Goal: Navigation & Orientation: Find specific page/section

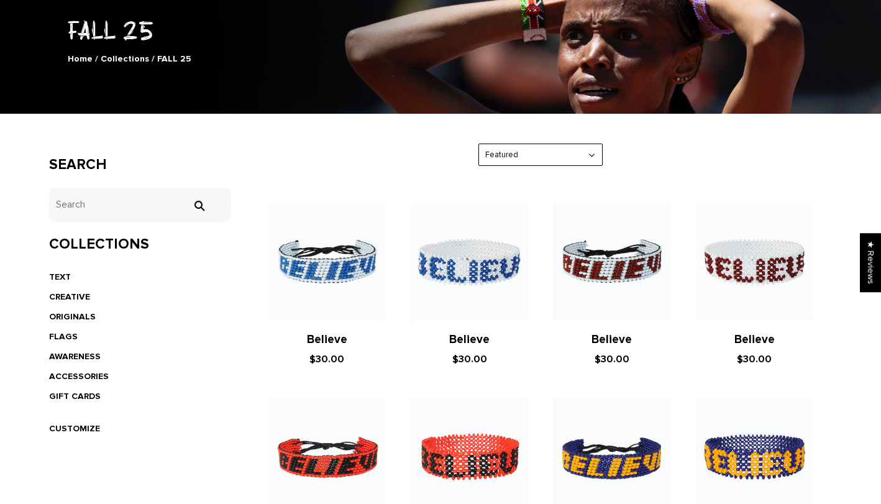
scroll to position [153, 0]
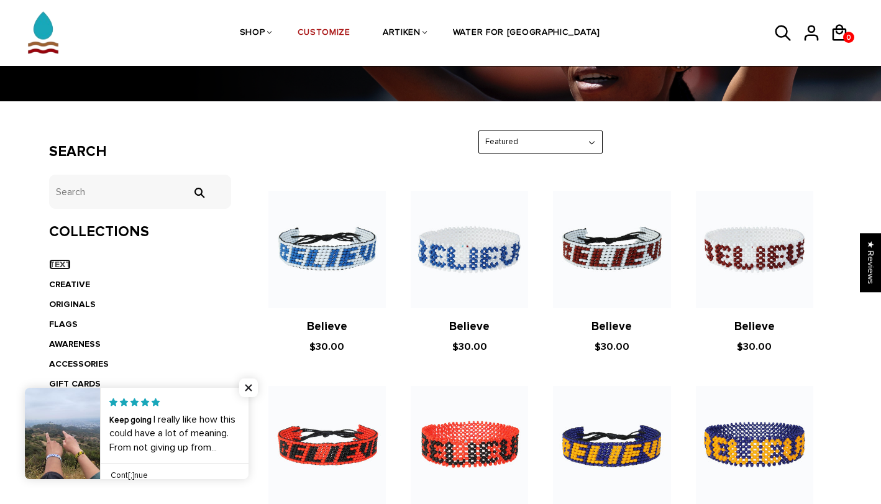
click at [60, 264] on link "TEXT" at bounding box center [60, 264] width 22 height 11
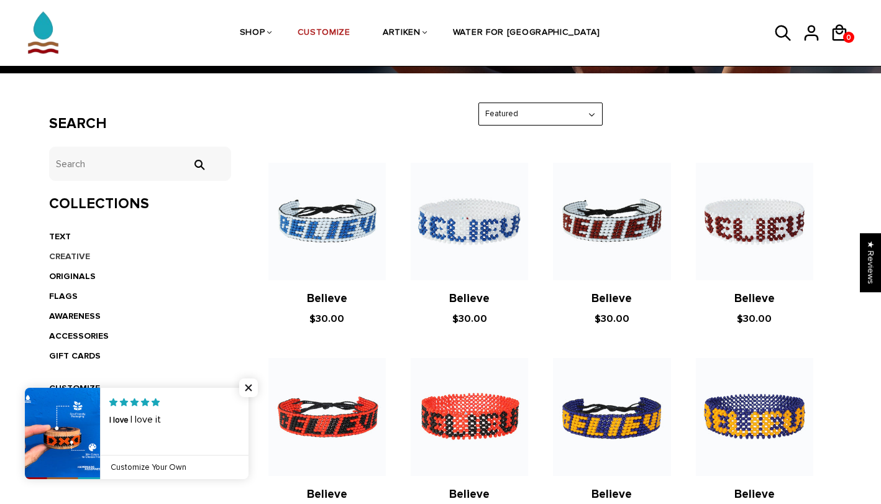
scroll to position [178, 0]
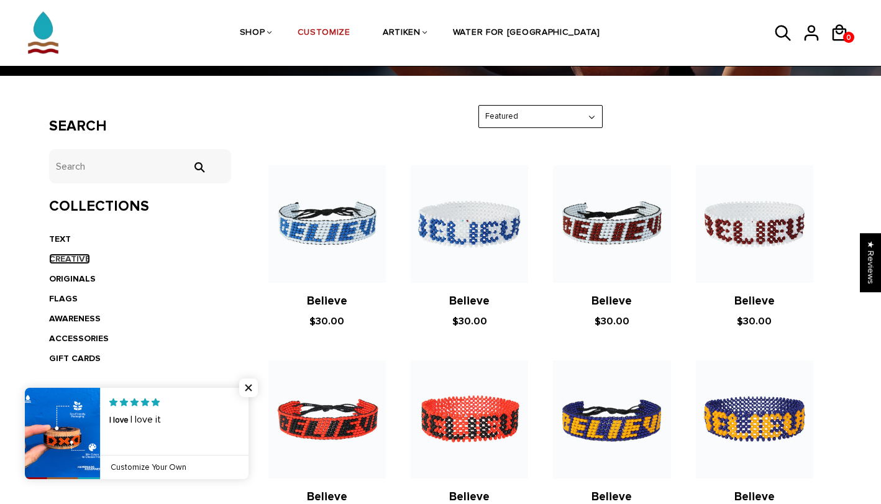
click at [68, 260] on link "CREATIVE" at bounding box center [69, 258] width 41 height 11
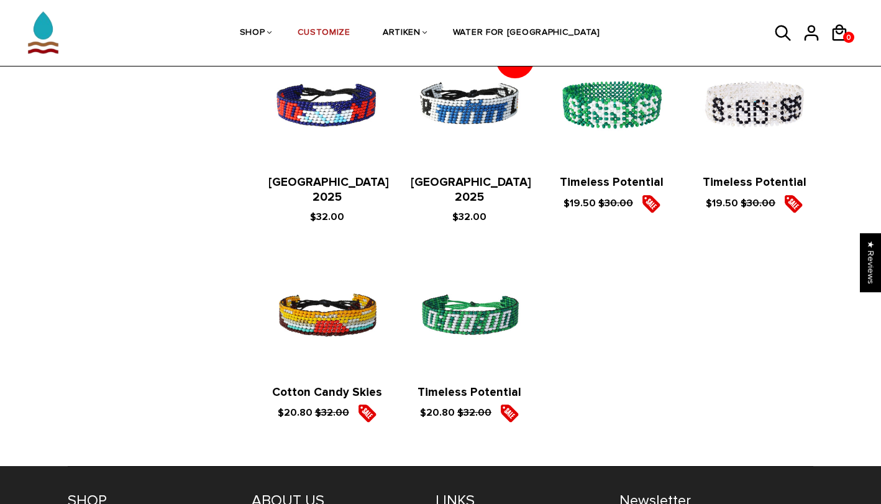
scroll to position [1289, 0]
